Goal: Task Accomplishment & Management: Complete application form

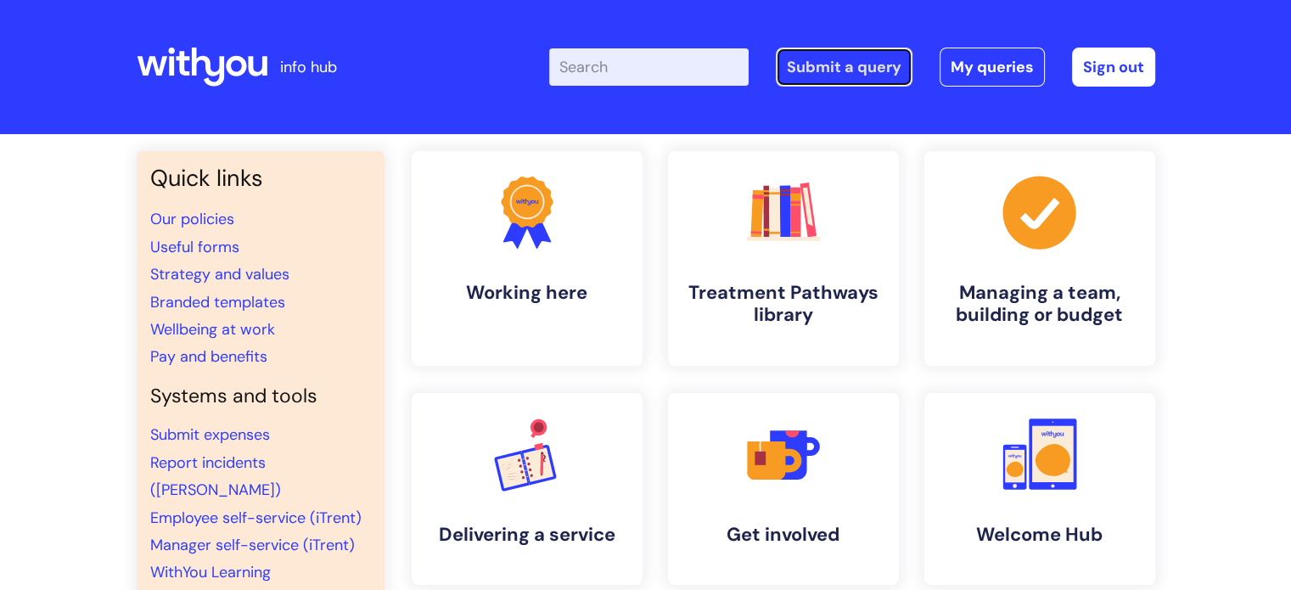
click at [862, 67] on link "Submit a query" at bounding box center [844, 67] width 137 height 39
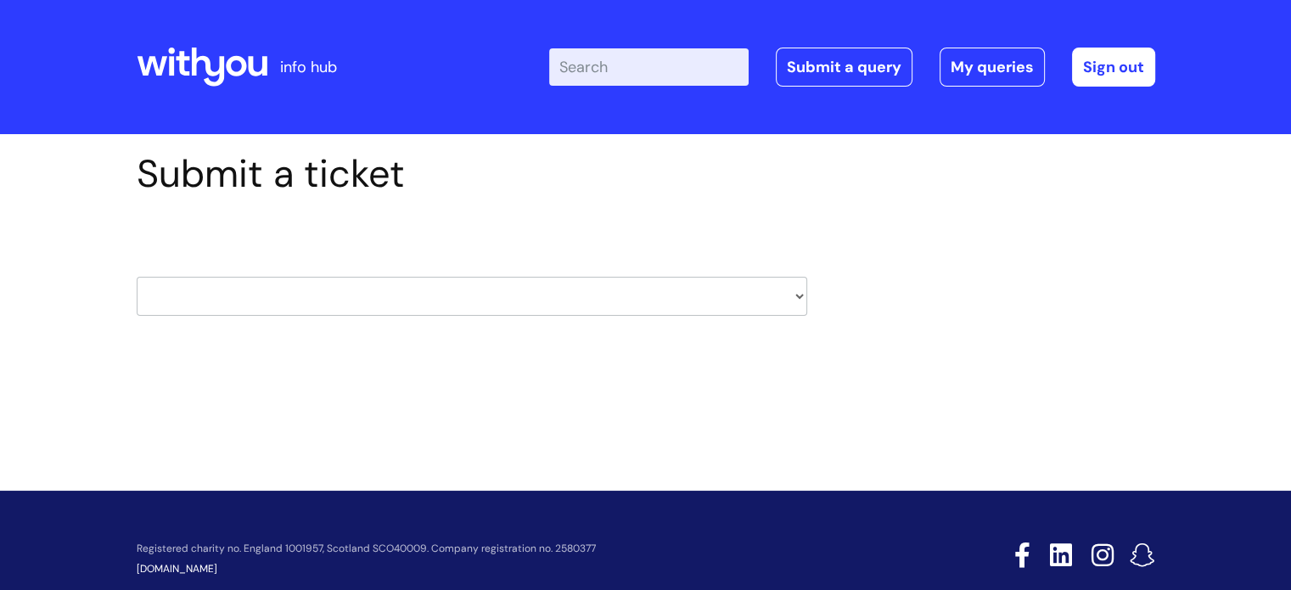
click at [285, 292] on select "HR / People IT and Support Clinical Drug Alerts Finance Accounts Data Support T…" at bounding box center [472, 296] width 671 height 39
select select "it_and_support"
click at [137, 277] on select "HR / People IT and Support Clinical Drug Alerts Finance Accounts Data Support T…" at bounding box center [472, 296] width 671 height 39
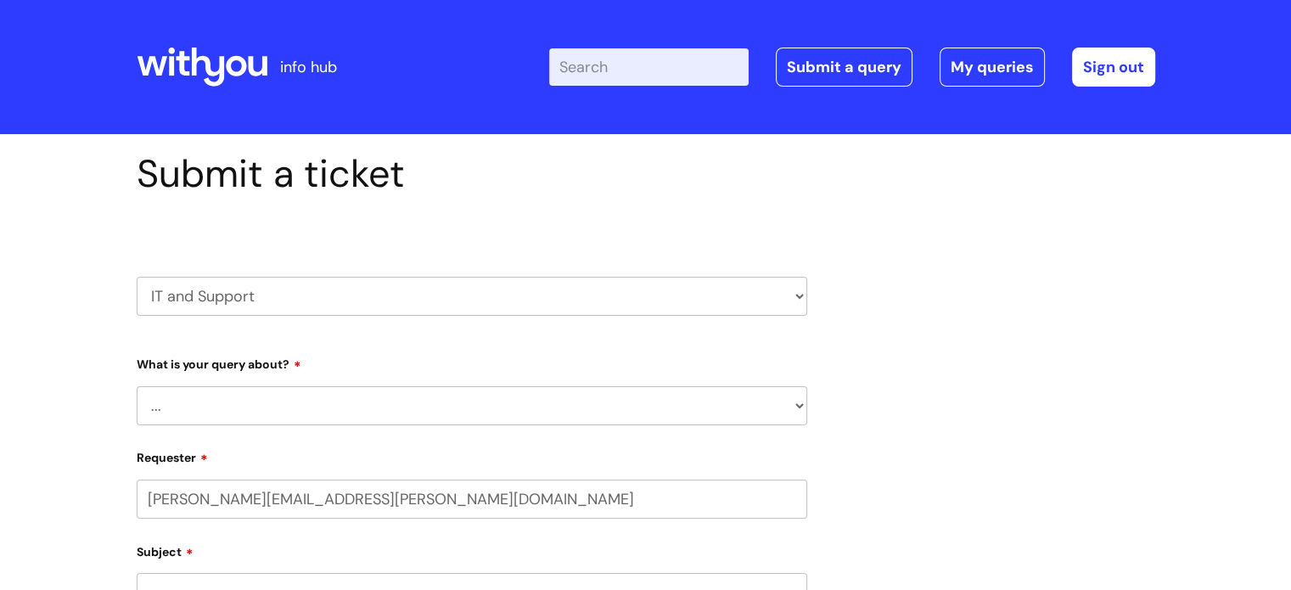
select select "80004286532"
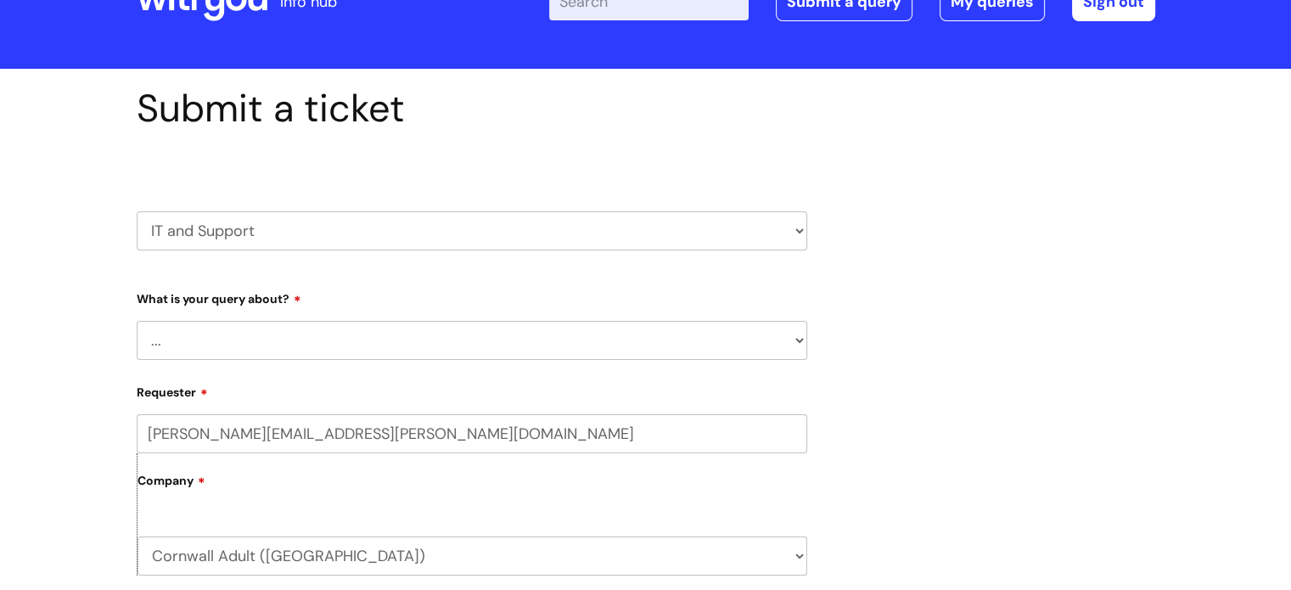
scroll to position [170, 0]
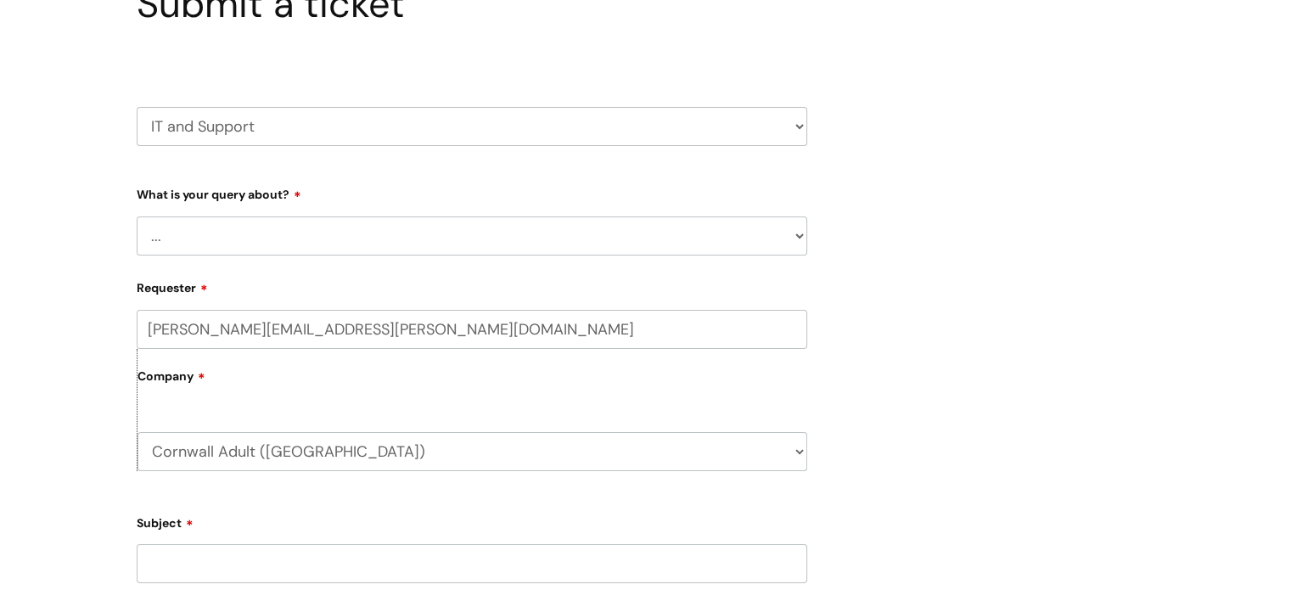
click at [238, 227] on select "... Mobile Phone Reset & MFA Accounts, Starters and Leavers IT Hardware issue I…" at bounding box center [472, 236] width 671 height 39
select select "Mobile Phone Reset & MFA"
click at [137, 217] on select "... Mobile Phone Reset & MFA Accounts, Starters and Leavers IT Hardware issue I…" at bounding box center [472, 236] width 671 height 39
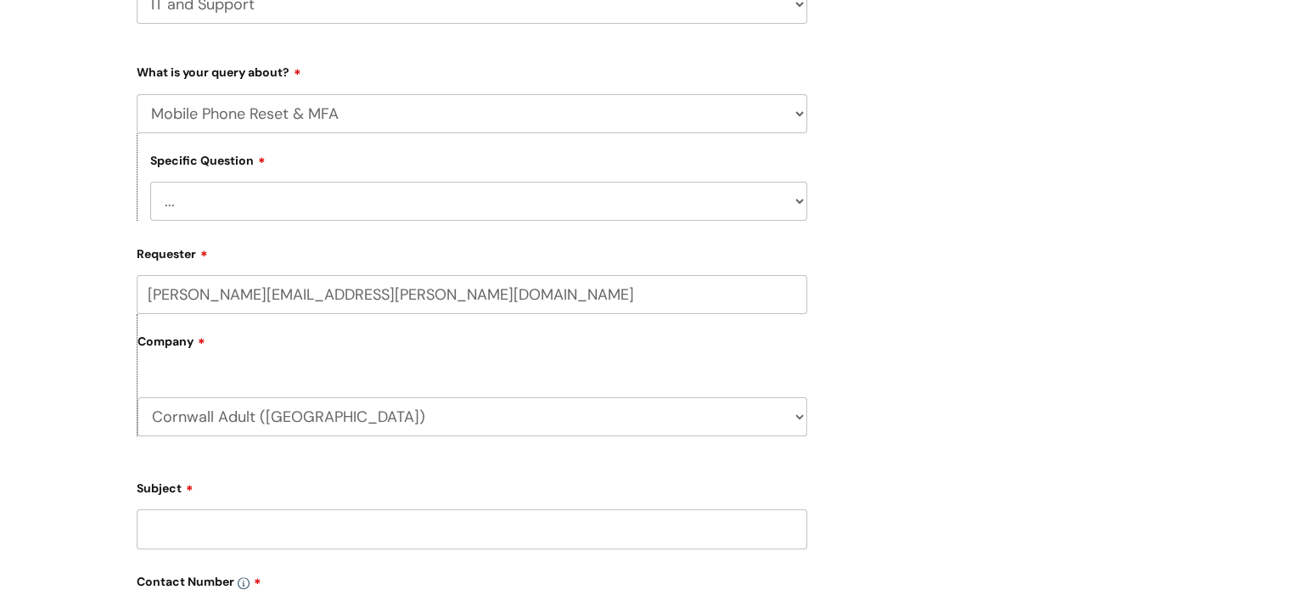
scroll to position [340, 0]
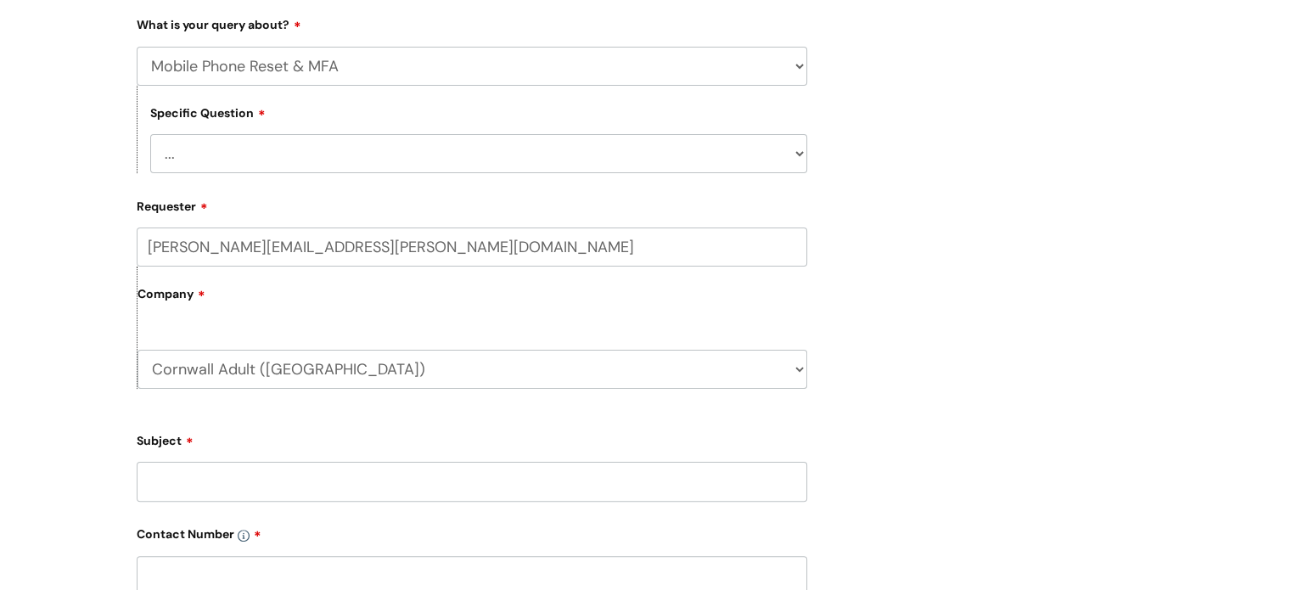
click at [223, 150] on select "... Support with Mobile Phone Reset & MFA" at bounding box center [478, 153] width 657 height 39
select select "Support with Mobile Phone Reset & MFA"
click at [150, 134] on select "... Support with Mobile Phone Reset & MFA" at bounding box center [478, 153] width 657 height 39
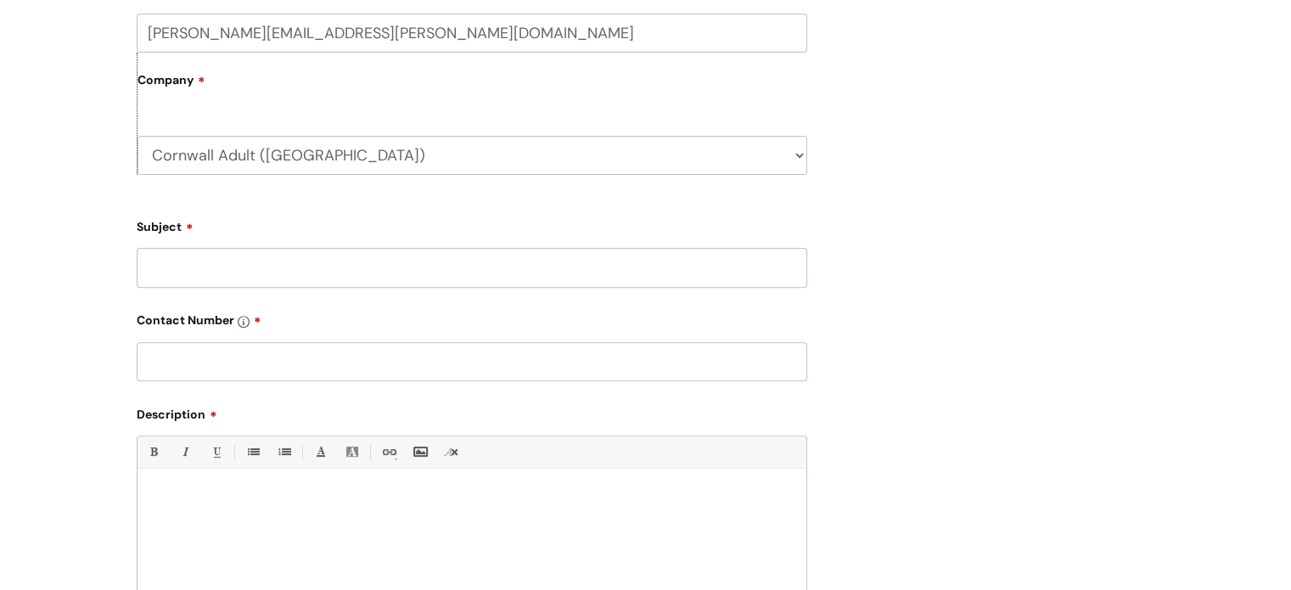
scroll to position [679, 0]
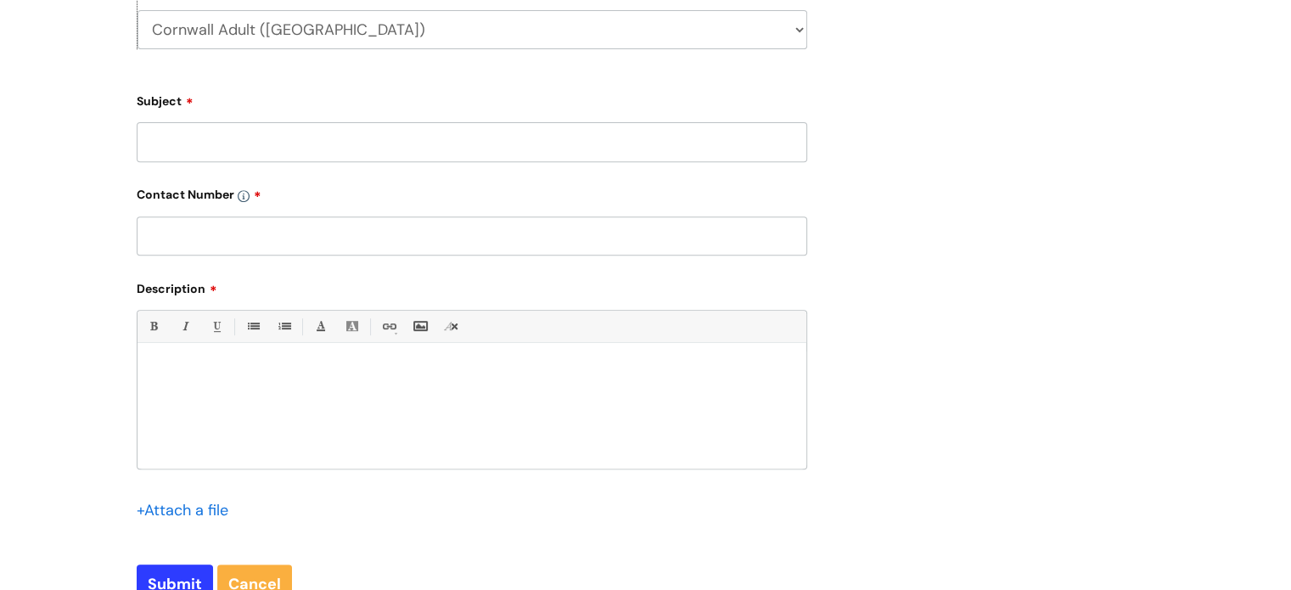
click at [208, 143] on input "Subject" at bounding box center [472, 141] width 671 height 39
type input "Rowena Moore"
type input "01872 263001"
click at [200, 380] on p at bounding box center [472, 371] width 644 height 15
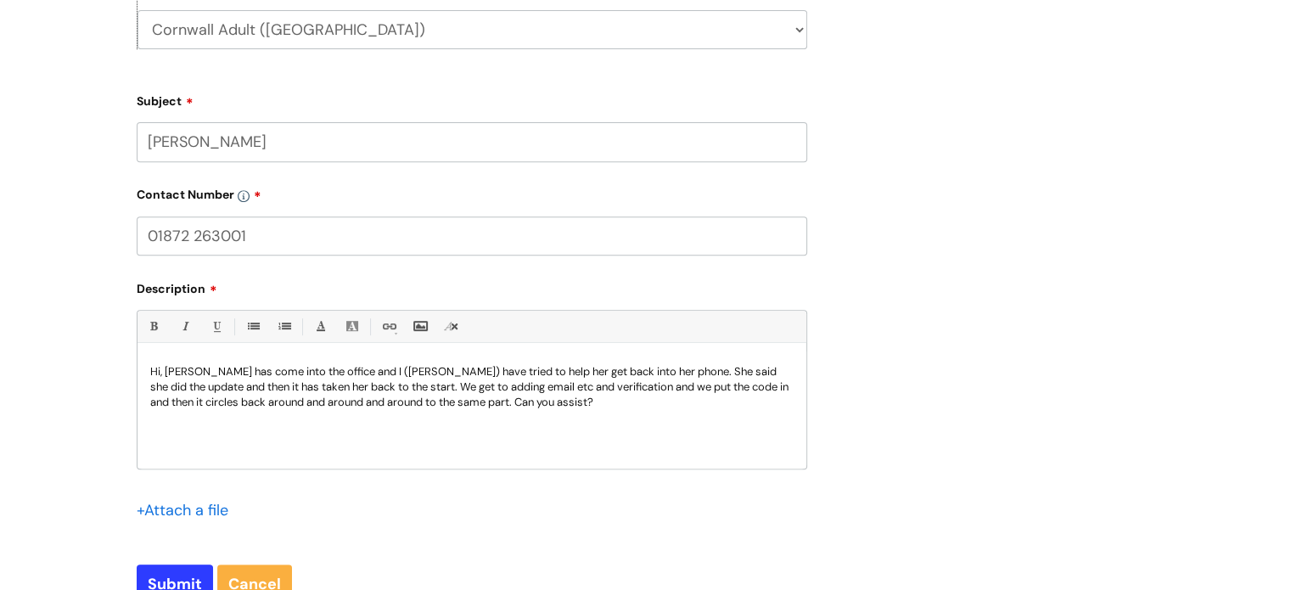
click at [273, 136] on input "Rowena Moore" at bounding box center [472, 141] width 671 height 39
type input "Rowena Moore - mobile"
click at [332, 369] on p "Hi, Rowena has come into the office and I (Jenna) have tried to help her get ba…" at bounding box center [472, 387] width 644 height 46
click at [547, 390] on p "Hi, Rowena has come into the office as she cannot get her phone working and I (…" at bounding box center [472, 387] width 644 height 46
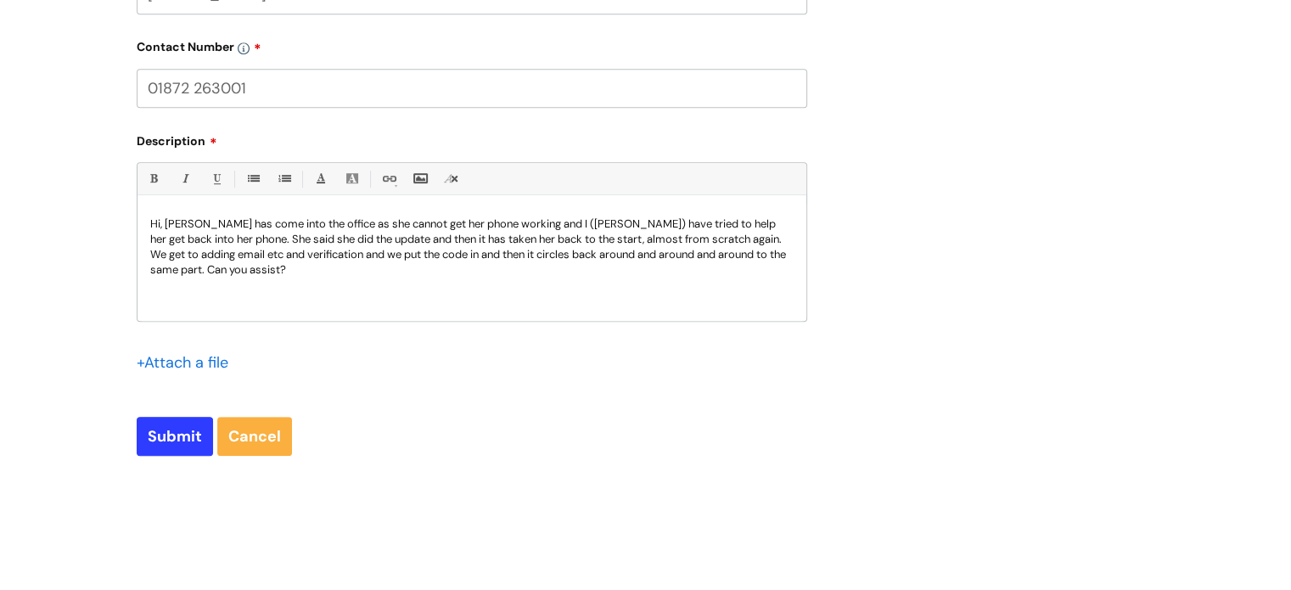
scroll to position [849, 0]
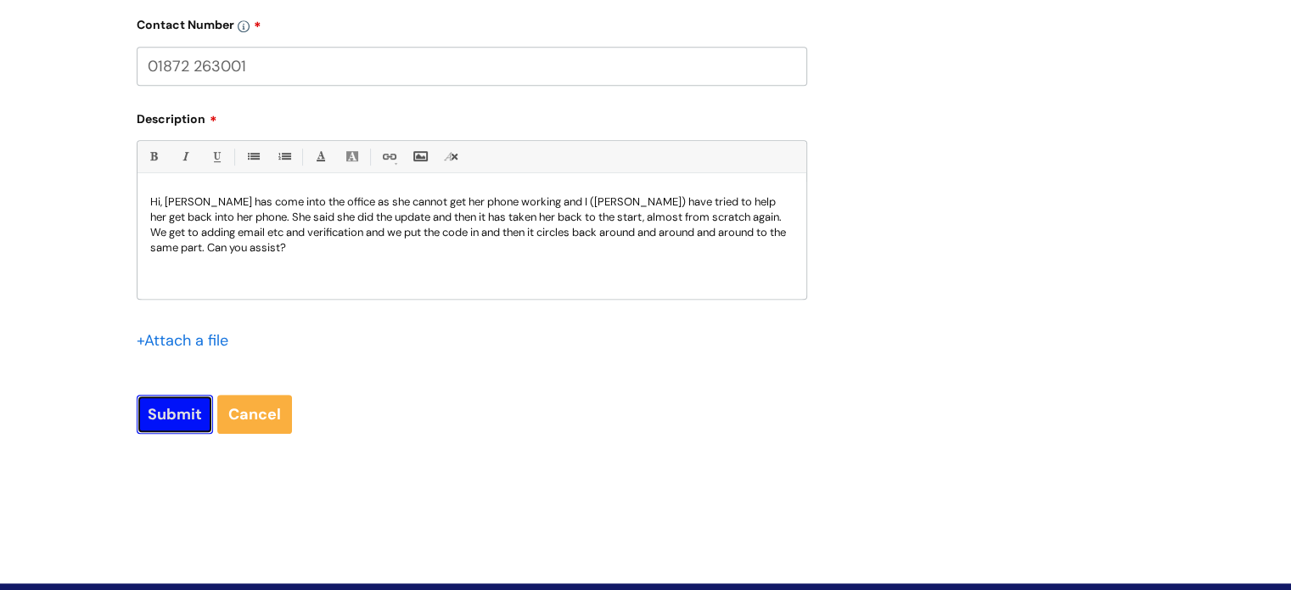
click at [169, 407] on input "Submit" at bounding box center [175, 414] width 76 height 39
type input "Please Wait..."
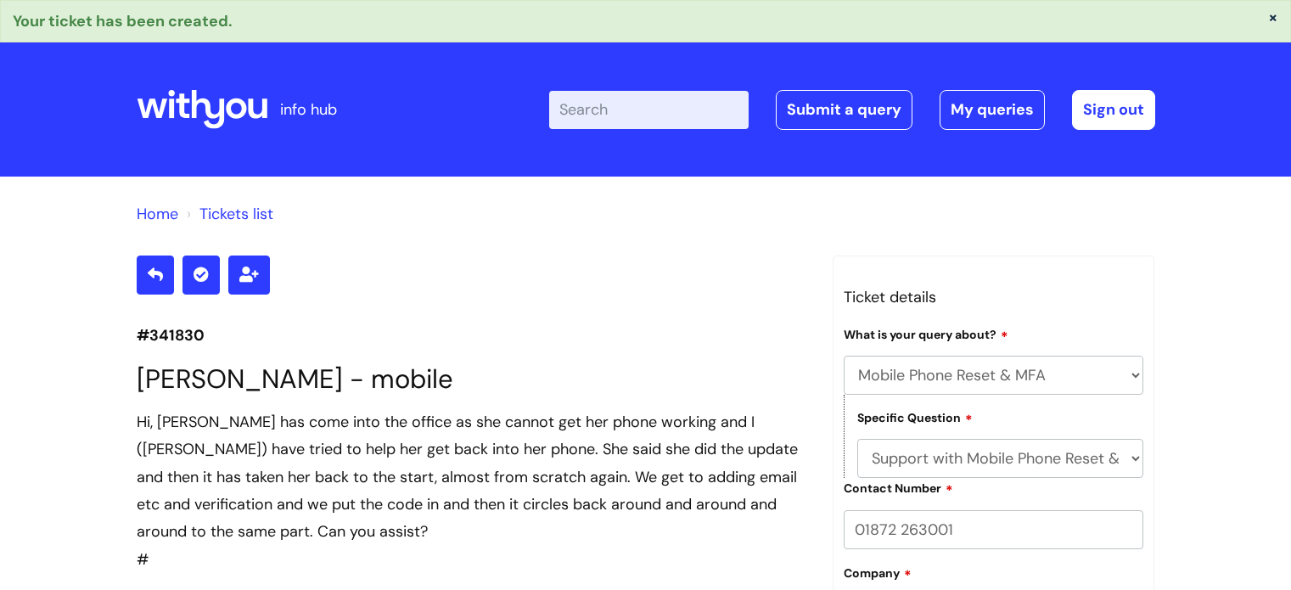
select select "Mobile Phone Reset & MFA"
select select "Support with Mobile Phone Reset & MFA"
